Goal: Task Accomplishment & Management: Use online tool/utility

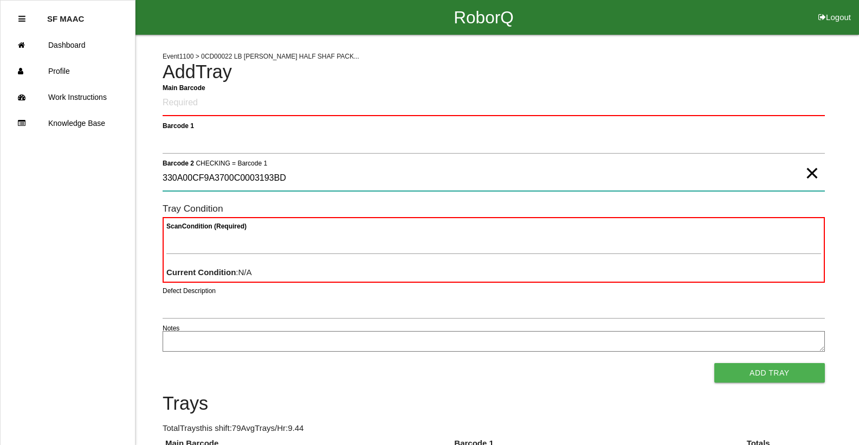
type 2 "330A00CF9A3700C0003193BD"
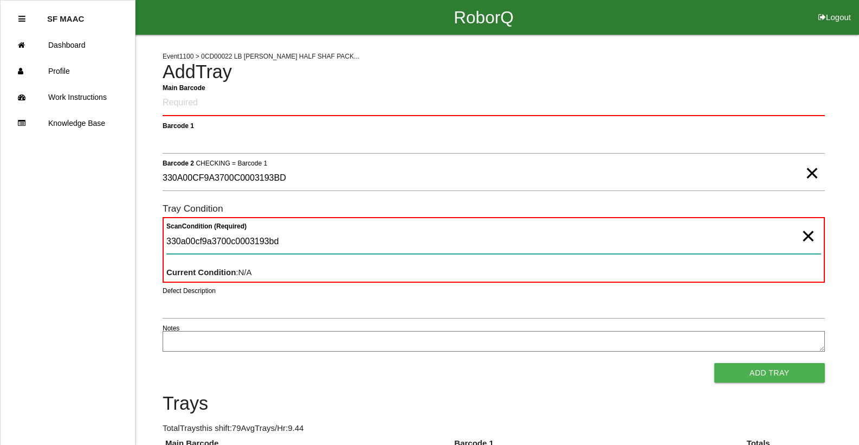
type Condition "330a00cf9a3700c0003193bd"
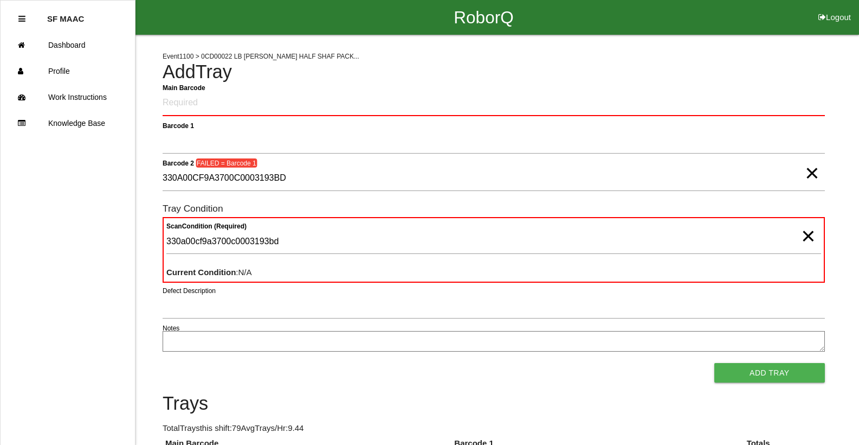
click at [803, 236] on span "×" at bounding box center [808, 225] width 14 height 22
click at [811, 173] on span "×" at bounding box center [812, 162] width 14 height 22
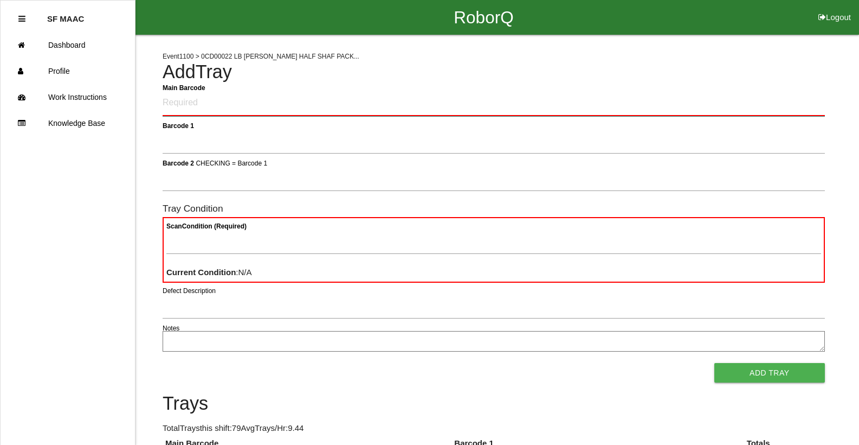
click at [241, 107] on Barcode "Main Barcode" at bounding box center [494, 103] width 663 height 25
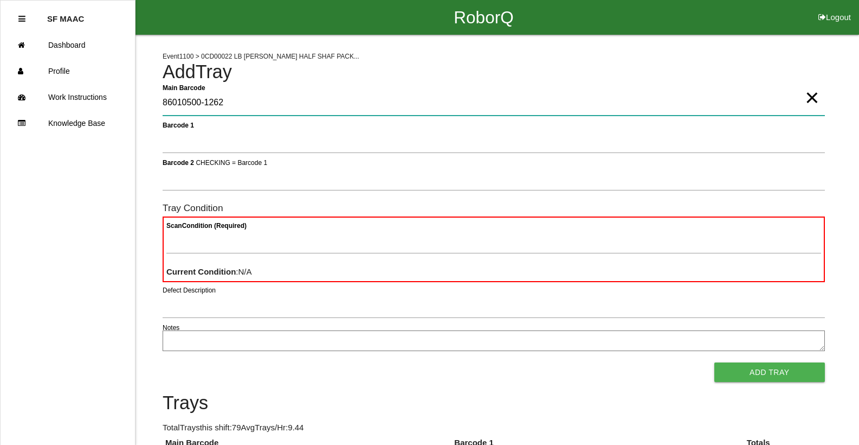
type Barcode "86010500-1262"
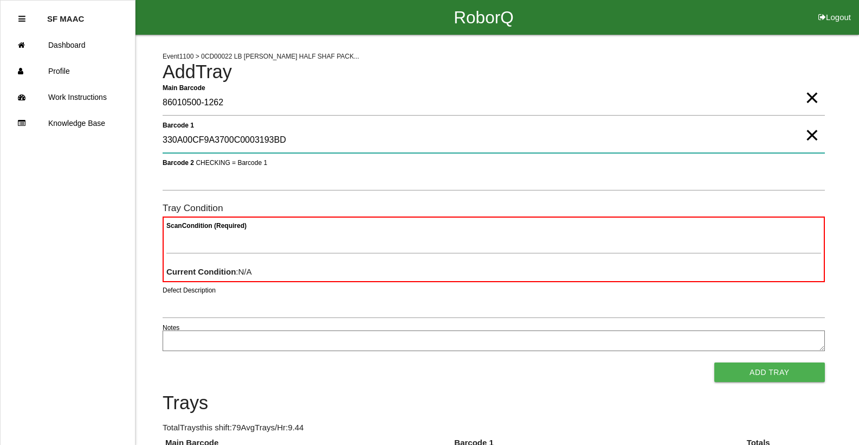
type 1 "330A00CF9A3700C0003193BD"
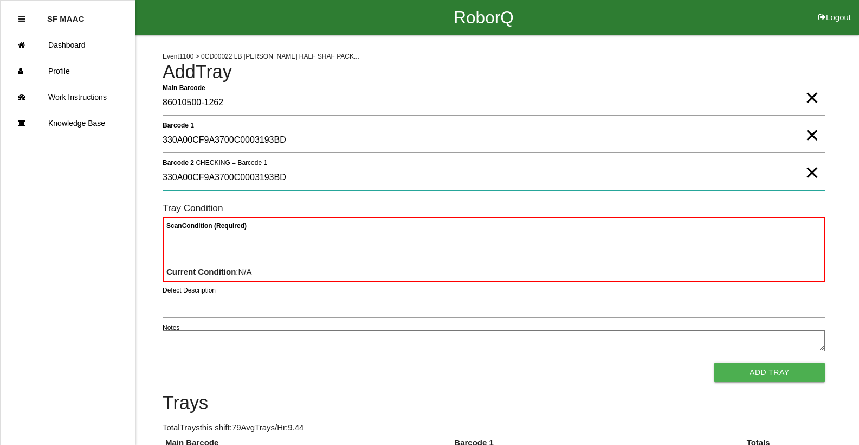
type 2 "330A00CF9A3700C0003193BD"
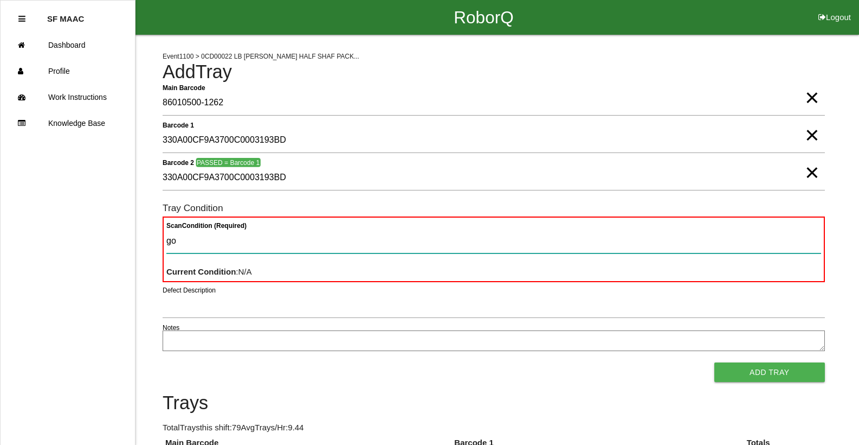
type Condition "goo"
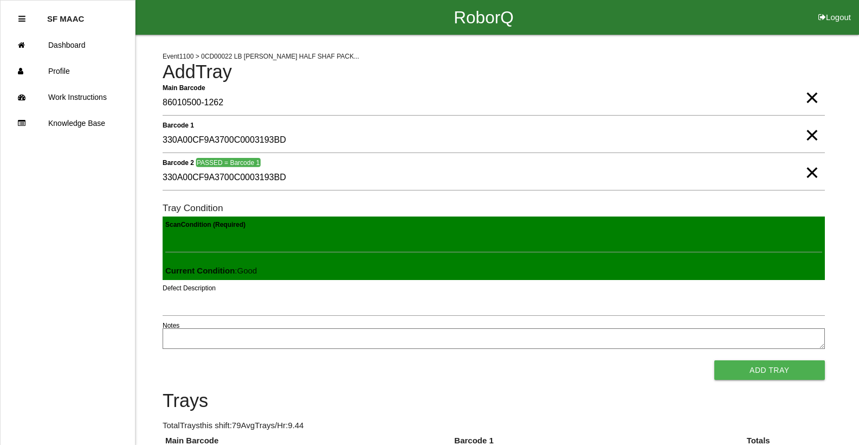
click at [715, 360] on button "Add Tray" at bounding box center [770, 370] width 111 height 20
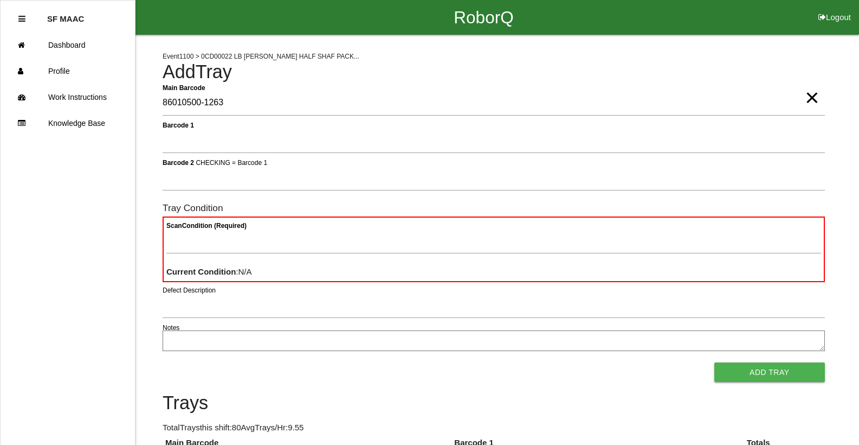
type Barcode "86010500-1263"
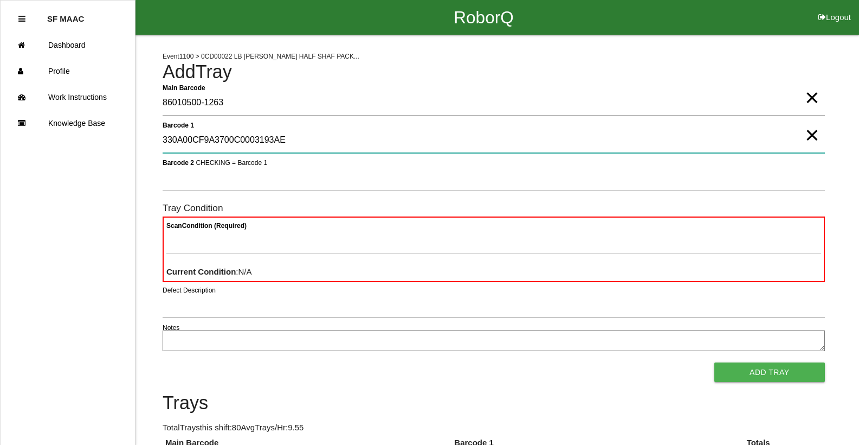
type 1 "330A00CF9A3700C0003193AE"
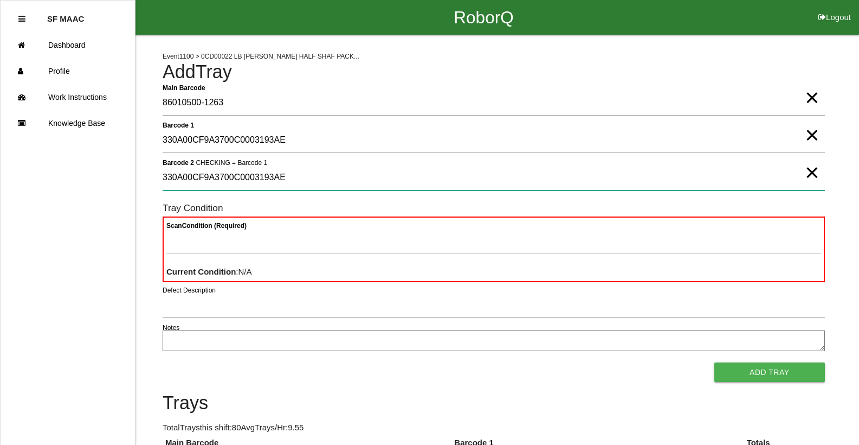
type 2 "330A00CF9A3700C0003193AE"
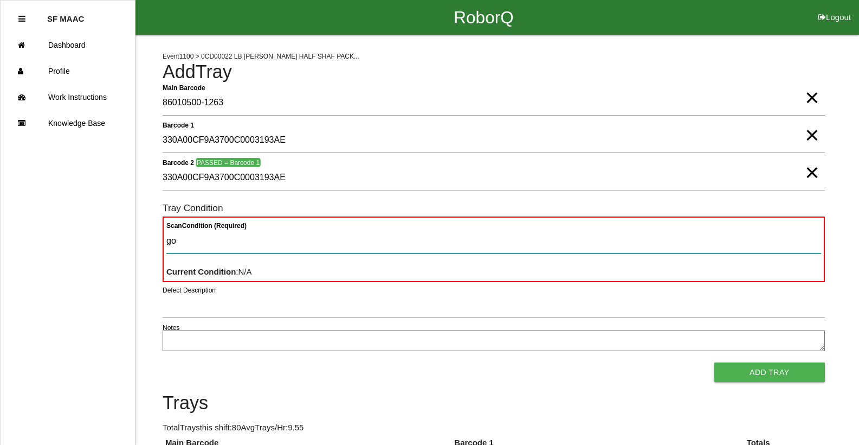
type Condition "goo"
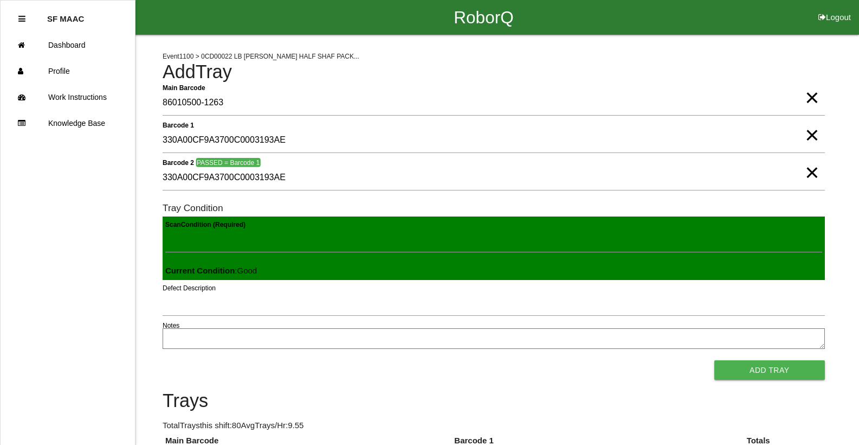
click at [715, 360] on button "Add Tray" at bounding box center [770, 370] width 111 height 20
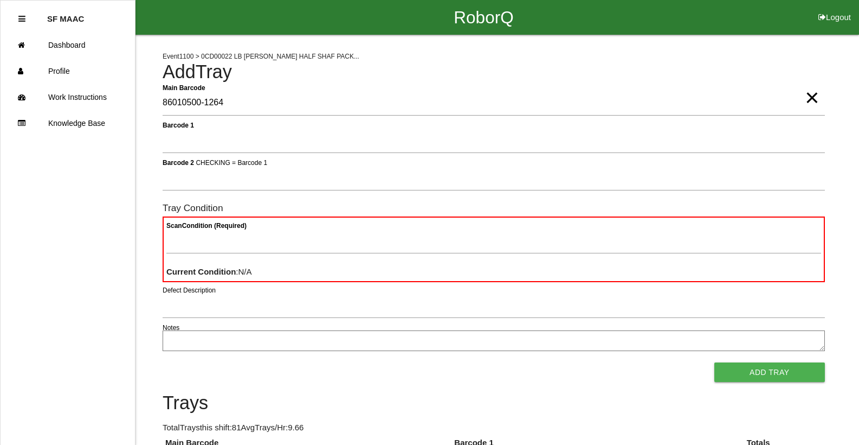
type Barcode "86010500-1264"
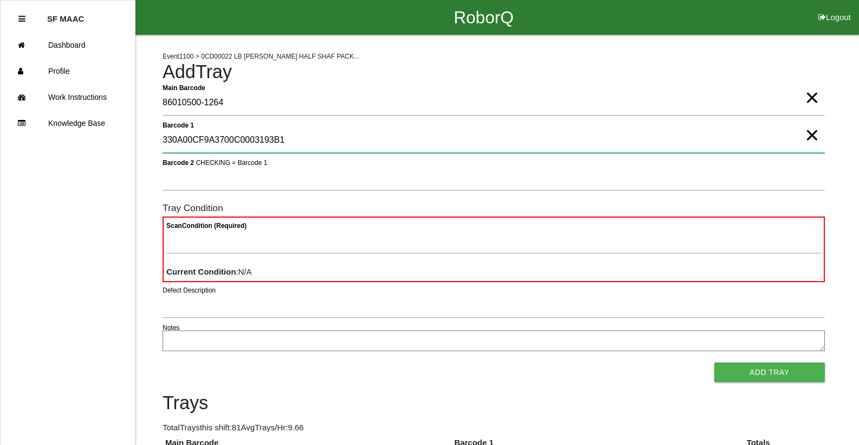
type 1 "330A00CF9A3700C0003193B1"
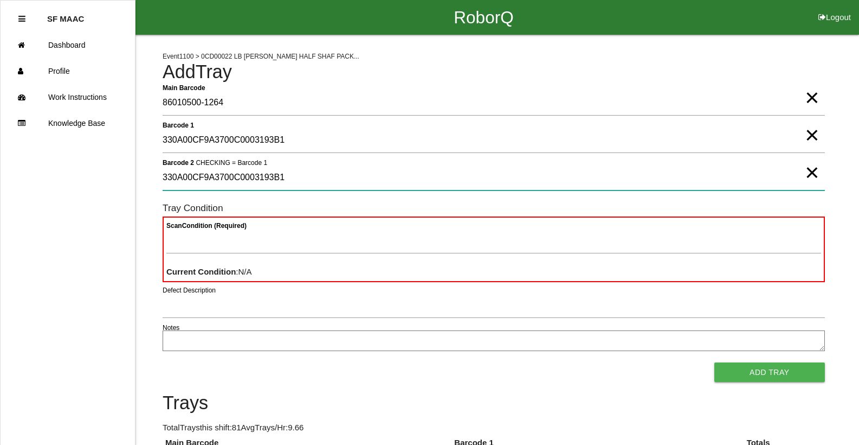
type 2 "330A00CF9A3700C0003193B1"
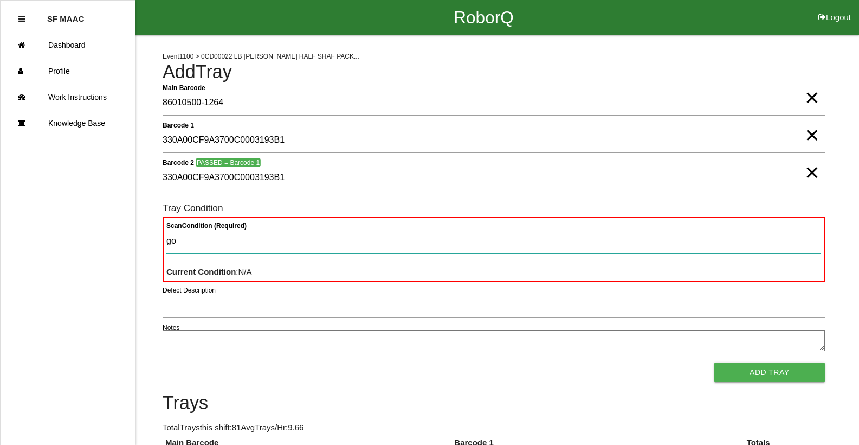
type Condition "goo"
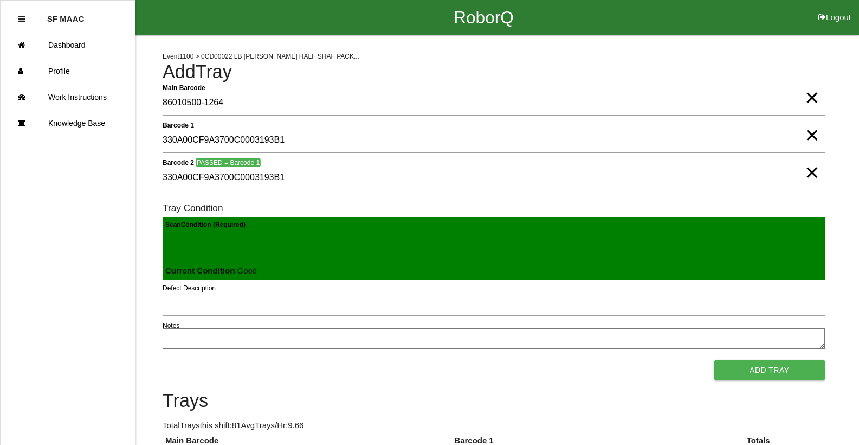
click button "Add Tray" at bounding box center [770, 370] width 111 height 20
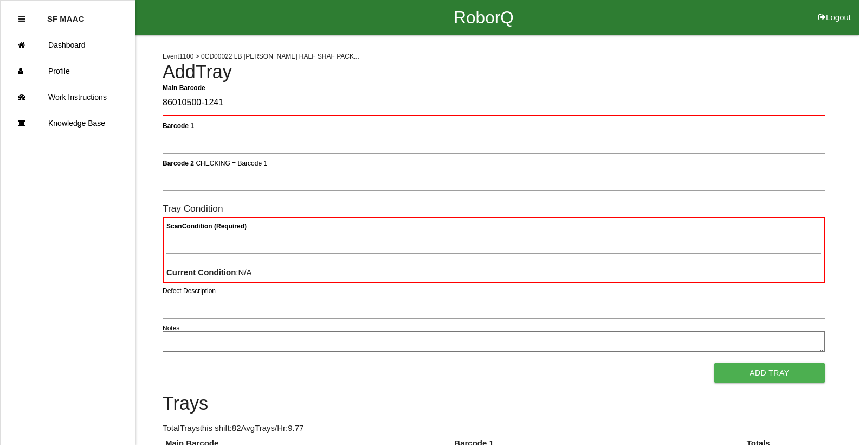
type Barcode "86010500-1241"
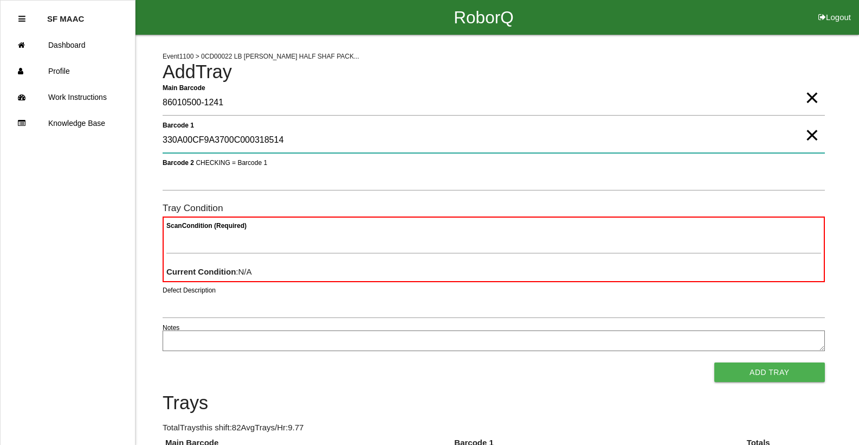
type 1 "330A00CF9A3700C000318514"
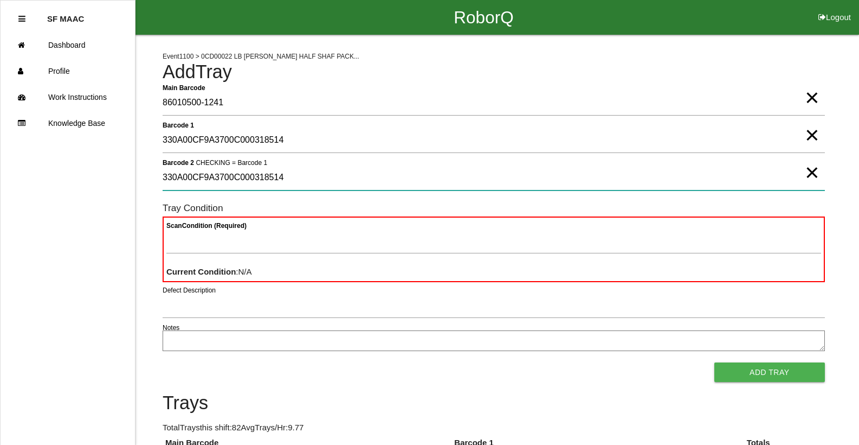
type 2 "330A00CF9A3700C000318514"
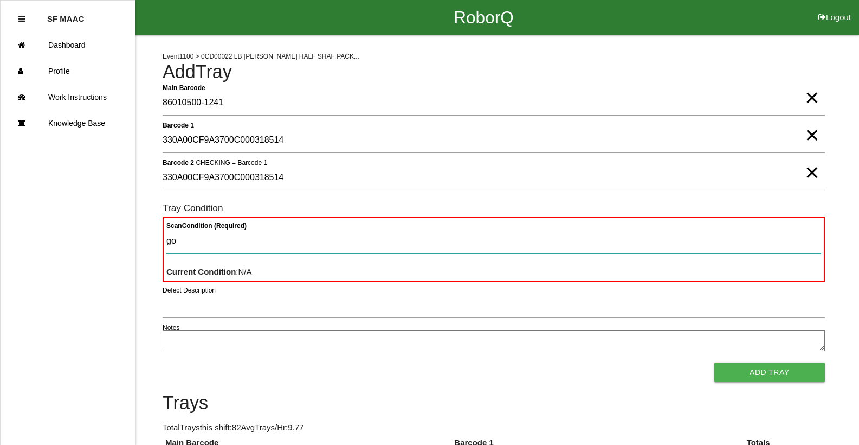
type Condition "goo"
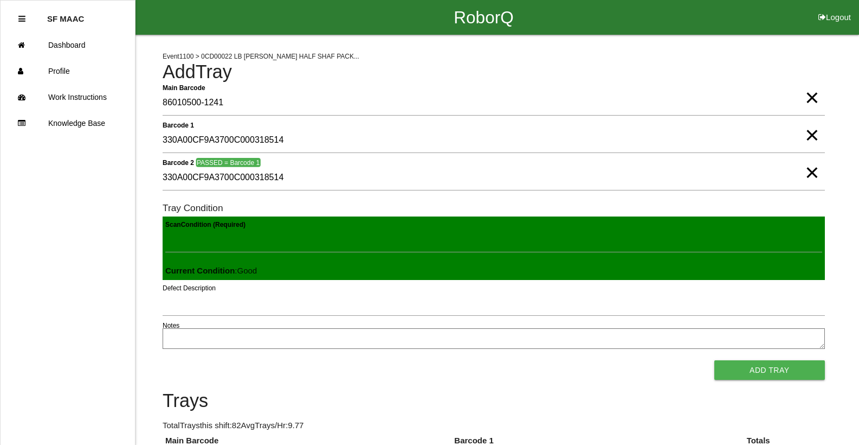
click at [715, 360] on button "Add Tray" at bounding box center [770, 370] width 111 height 20
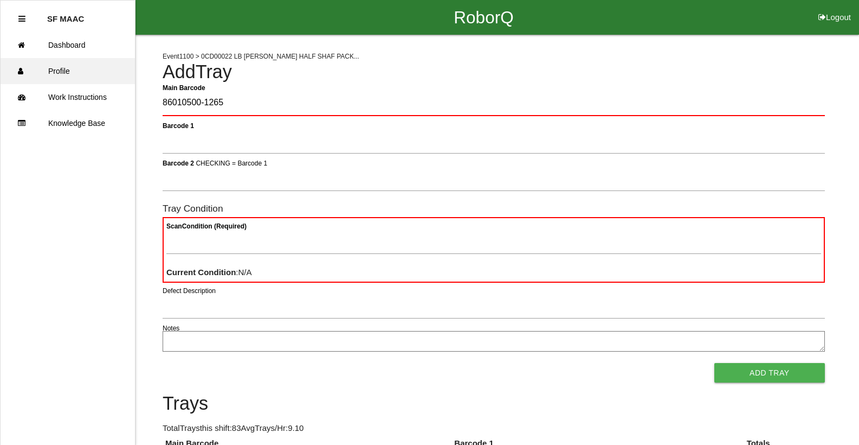
type Barcode "86010500-1265"
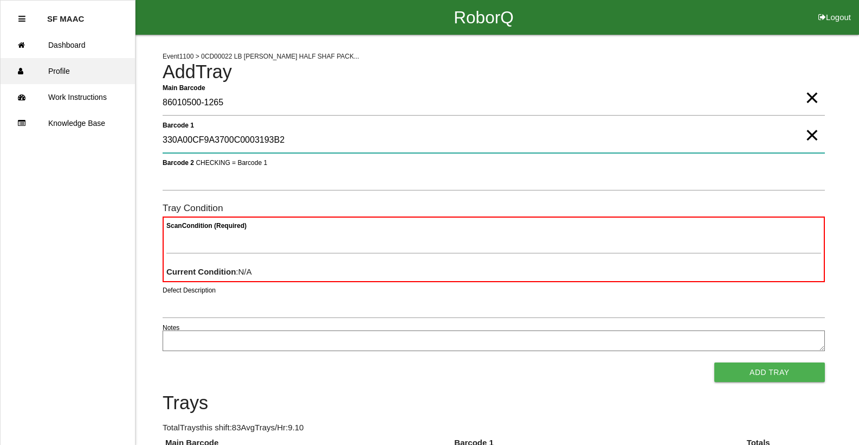
type 1 "330A00CF9A3700C0003193B2"
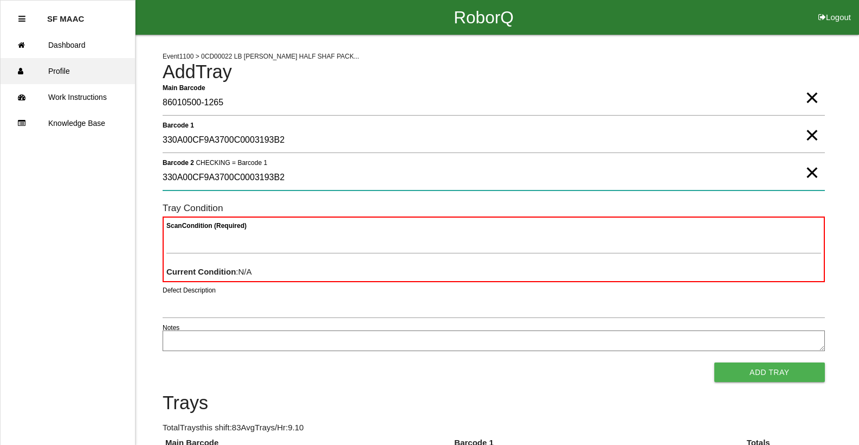
type 2 "330A00CF9A3700C0003193B2"
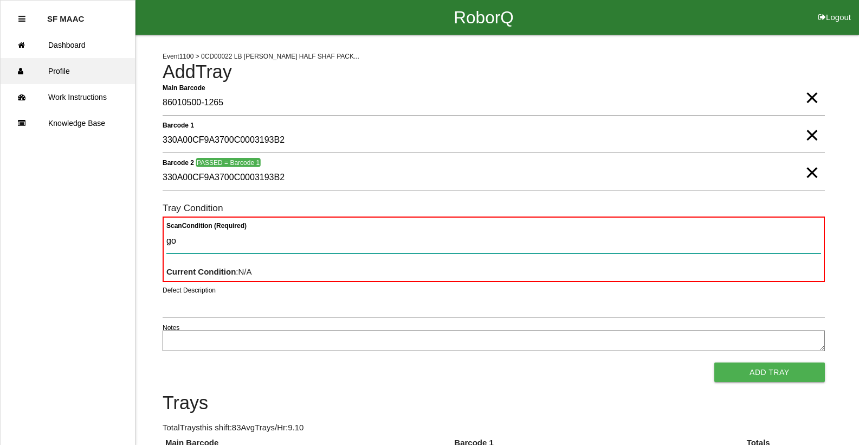
type Condition "goo"
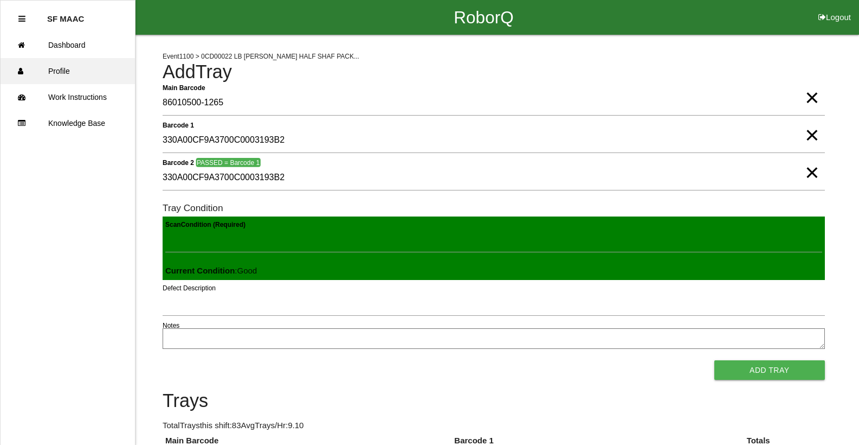
click at [715, 360] on button "Add Tray" at bounding box center [770, 370] width 111 height 20
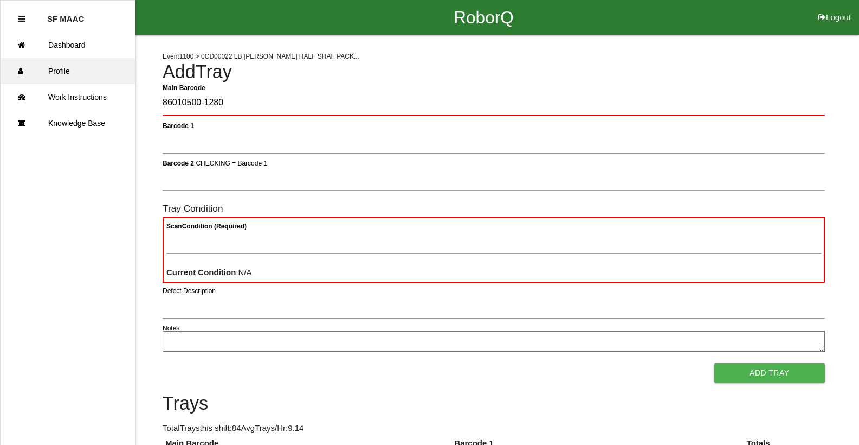
type Barcode "86010500-1280"
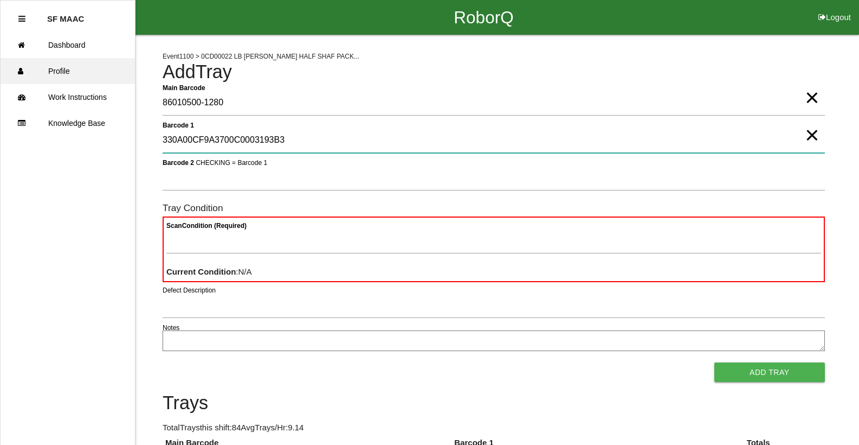
type 1 "330A00CF9A3700C0003193B3"
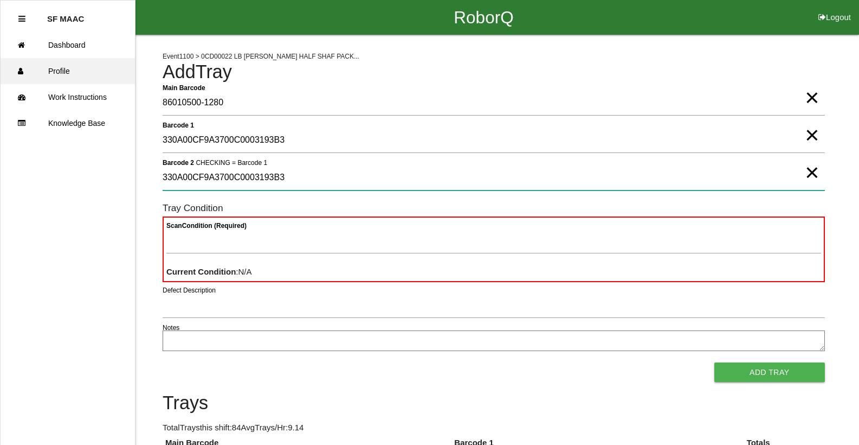
type 2 "330A00CF9A3700C0003193B3"
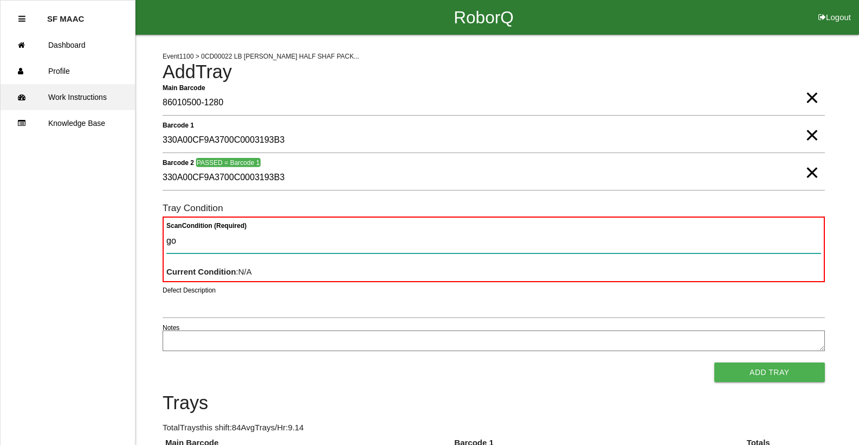
type Condition "goo"
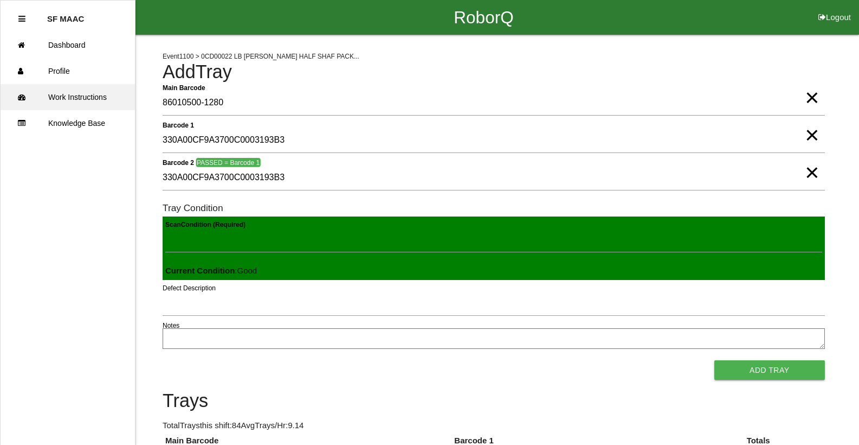
click at [715, 360] on button "Add Tray" at bounding box center [770, 370] width 111 height 20
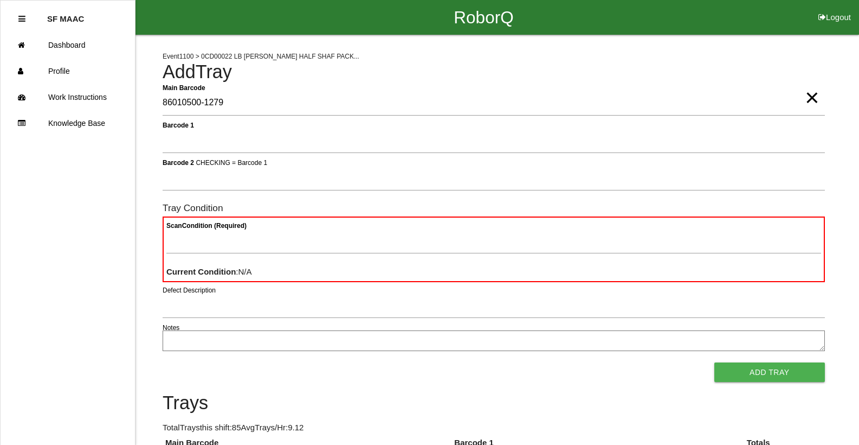
type Barcode "86010500-1279"
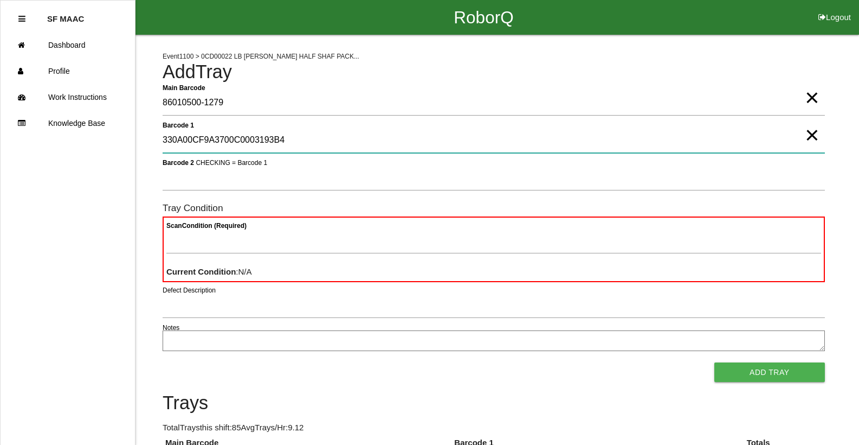
type 1 "330A00CF9A3700C0003193B4"
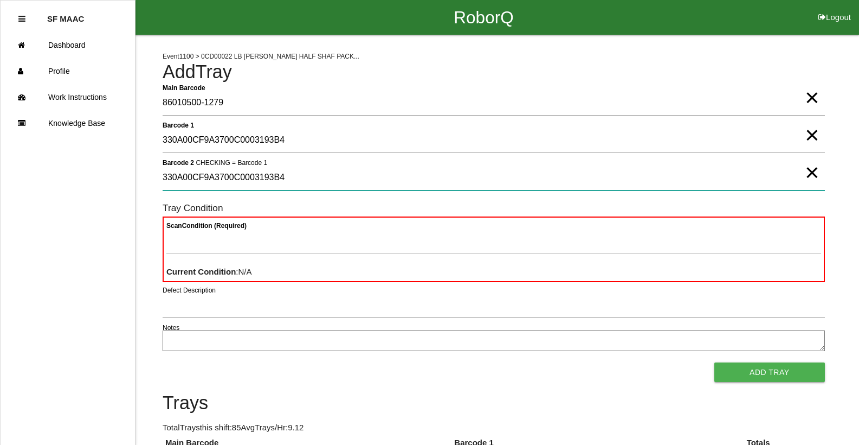
type 2 "330A00CF9A3700C0003193B4"
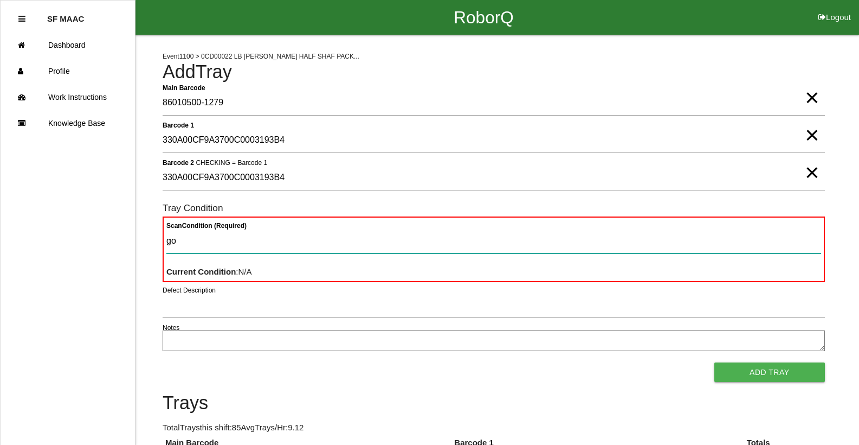
type Condition "goo"
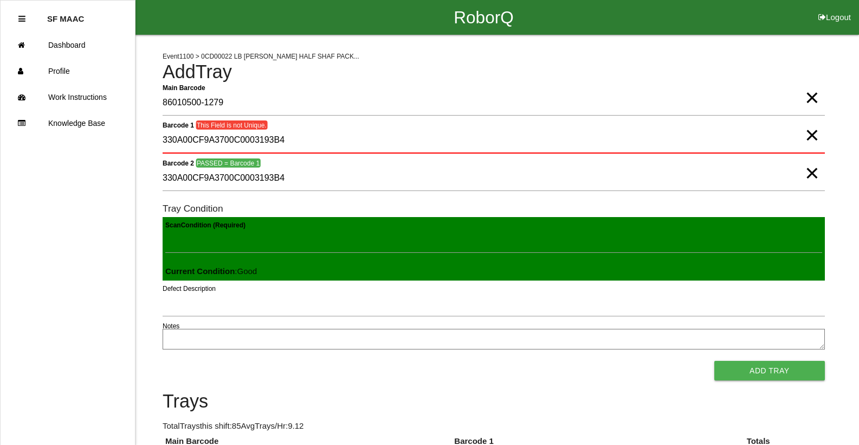
click at [715, 361] on button "Add Tray" at bounding box center [770, 371] width 111 height 20
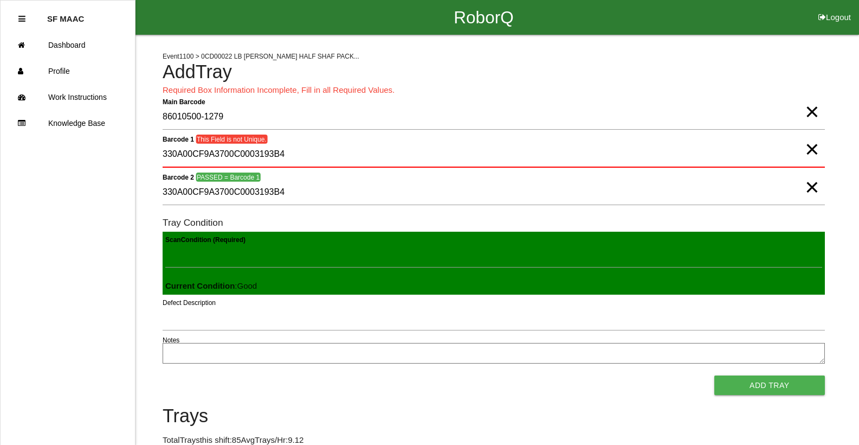
click at [811, 149] on span "×" at bounding box center [812, 138] width 14 height 22
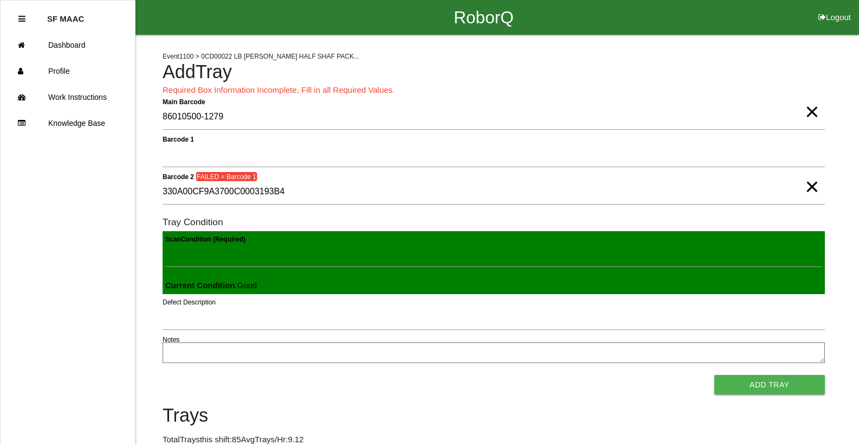
click at [806, 187] on span "×" at bounding box center [812, 176] width 14 height 22
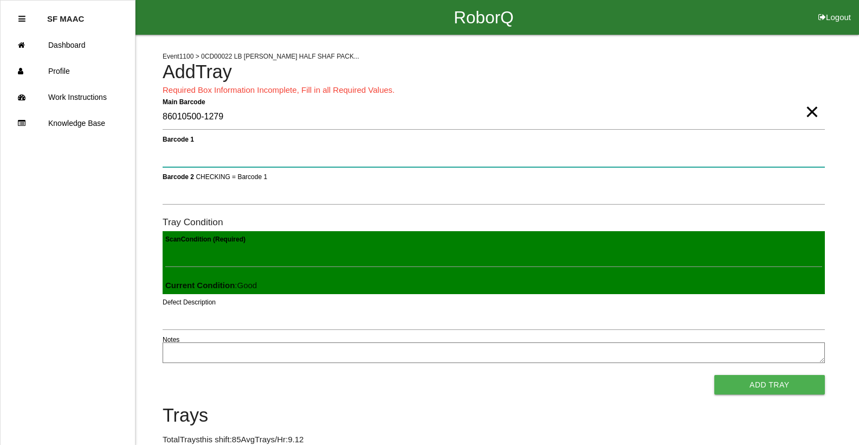
click at [758, 155] on 1 "Barcode 1" at bounding box center [494, 154] width 663 height 25
type 1 "330A00CF9A3700C000318A03"
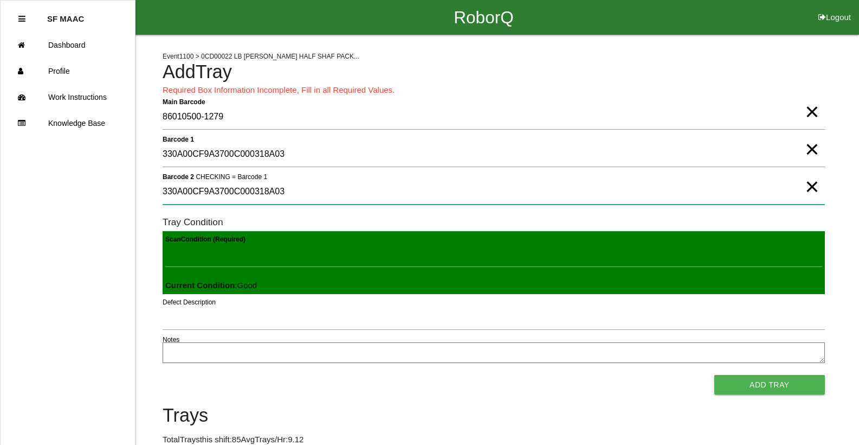
type 2 "330A00CF9A3700C000318A03"
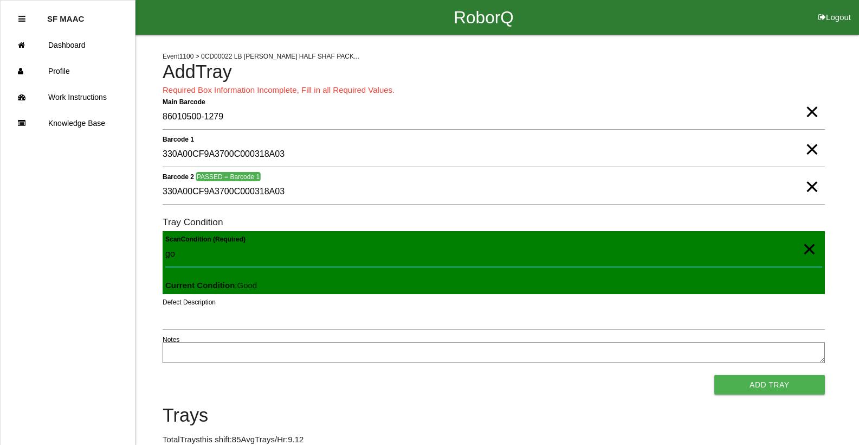
type Condition "goo"
click button "Add Tray" at bounding box center [770, 385] width 111 height 20
